Goal: Navigation & Orientation: Find specific page/section

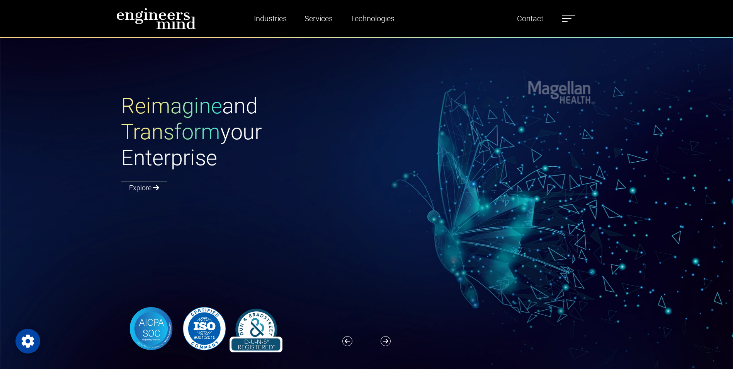
click at [496, 89] on div "Reimagine and Transform your Enterprise Explore" at bounding box center [371, 222] width 742 height 371
click at [571, 20] on label at bounding box center [569, 19] width 14 height 10
click at [465, 157] on div "Reimagine and Transform your Enterprise Explore" at bounding box center [371, 143] width 510 height 100
